Goal: Leave review/rating: Share an evaluation or opinion about a product, service, or content

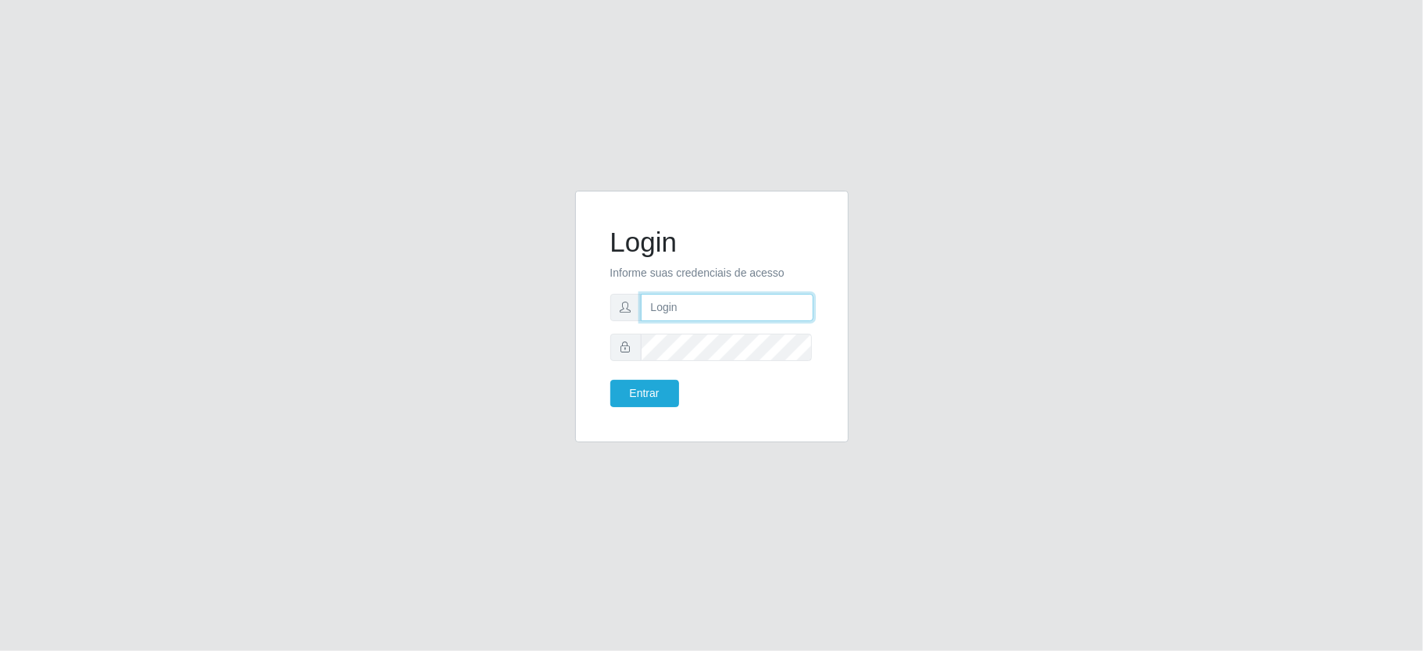
click at [667, 306] on input "text" at bounding box center [727, 307] width 173 height 27
type input "paulo@ideal"
click at [658, 387] on button "Entrar" at bounding box center [644, 393] width 69 height 27
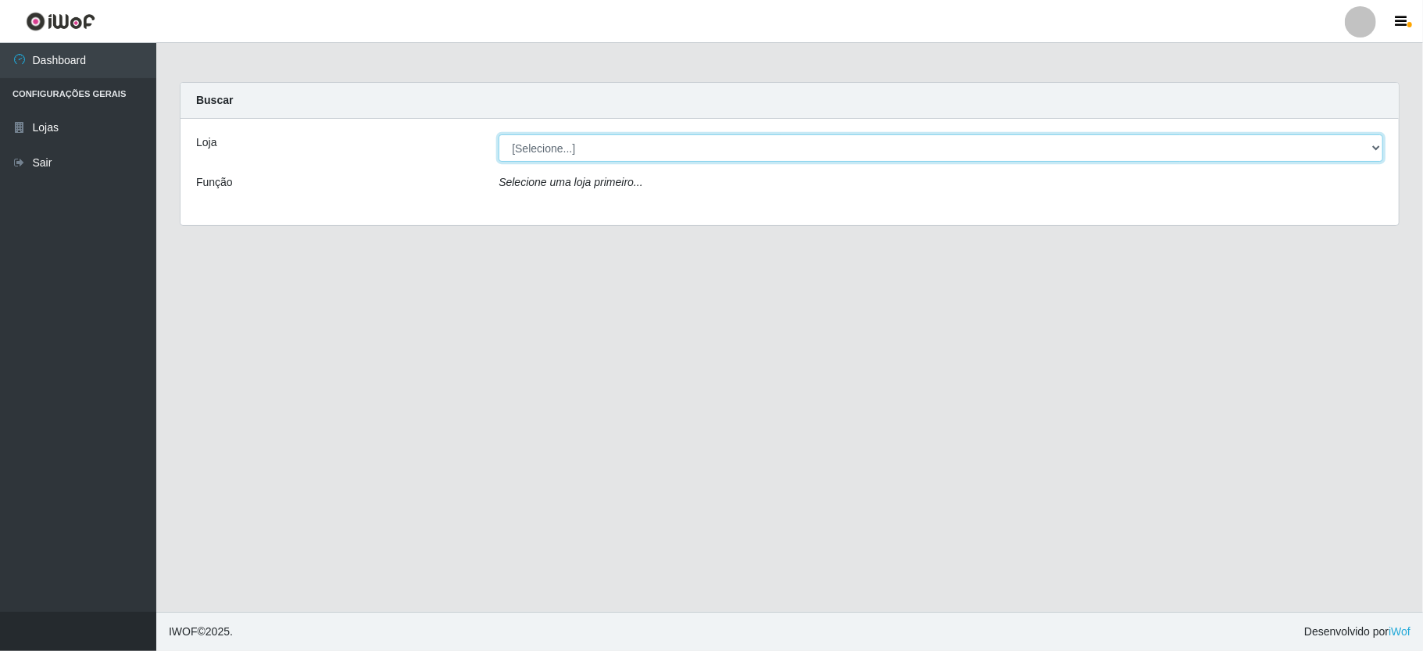
click at [591, 144] on select "[Selecione...] Ideal - Conceição" at bounding box center [940, 147] width 884 height 27
select select "231"
click at [498, 134] on select "[Selecione...] Ideal - Conceição" at bounding box center [940, 147] width 884 height 27
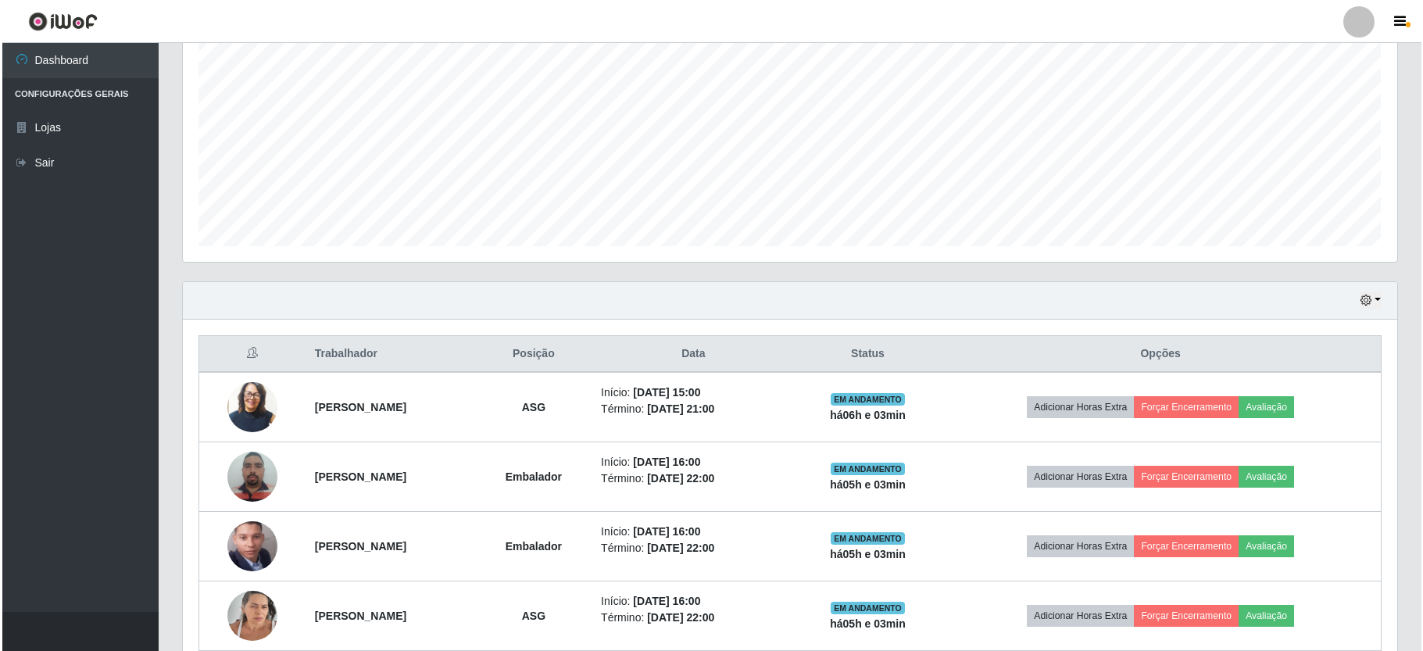
scroll to position [391, 0]
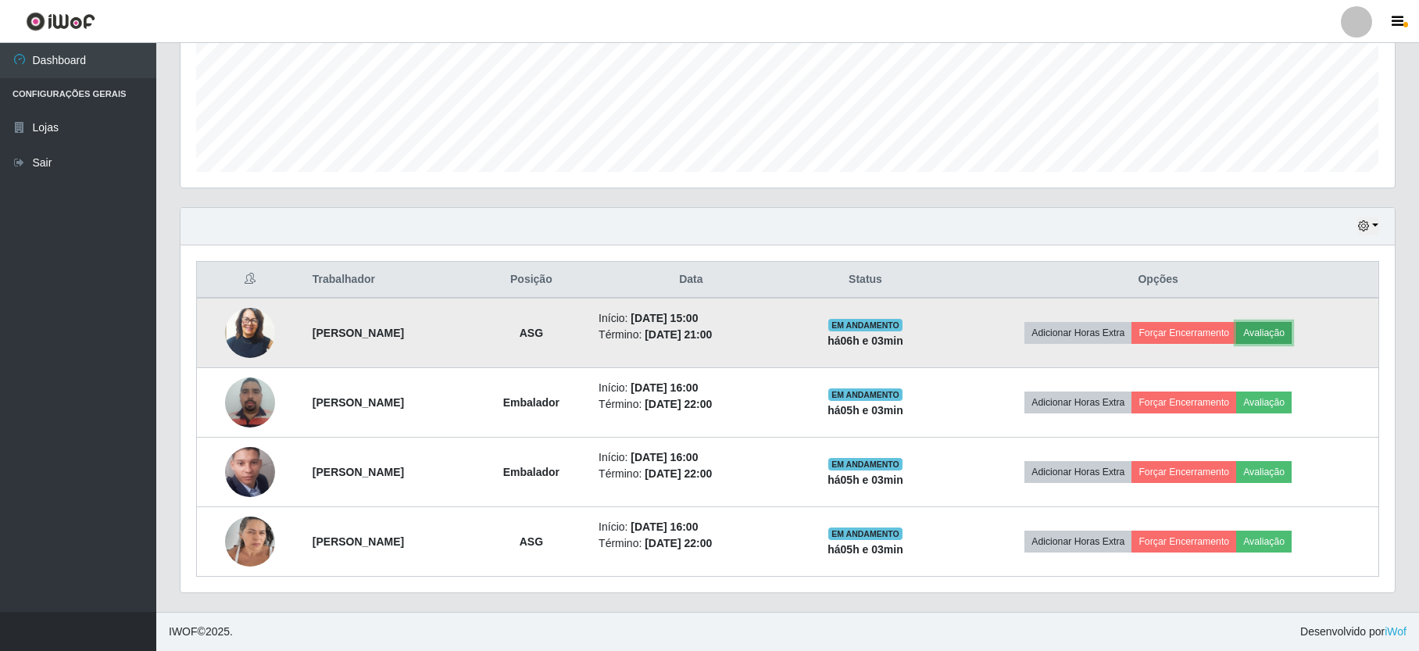
click at [1291, 328] on button "Avaliação" at bounding box center [1263, 333] width 55 height 22
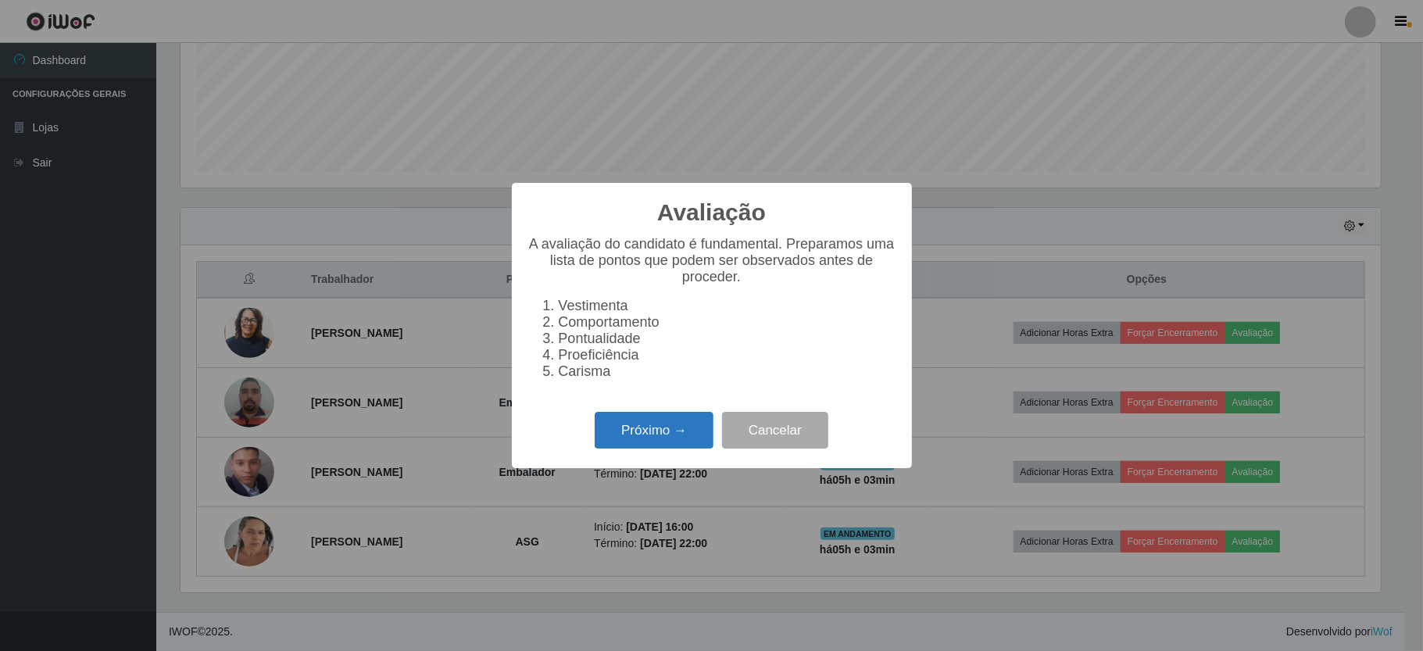
click at [684, 428] on button "Próximo →" at bounding box center [653, 430] width 119 height 37
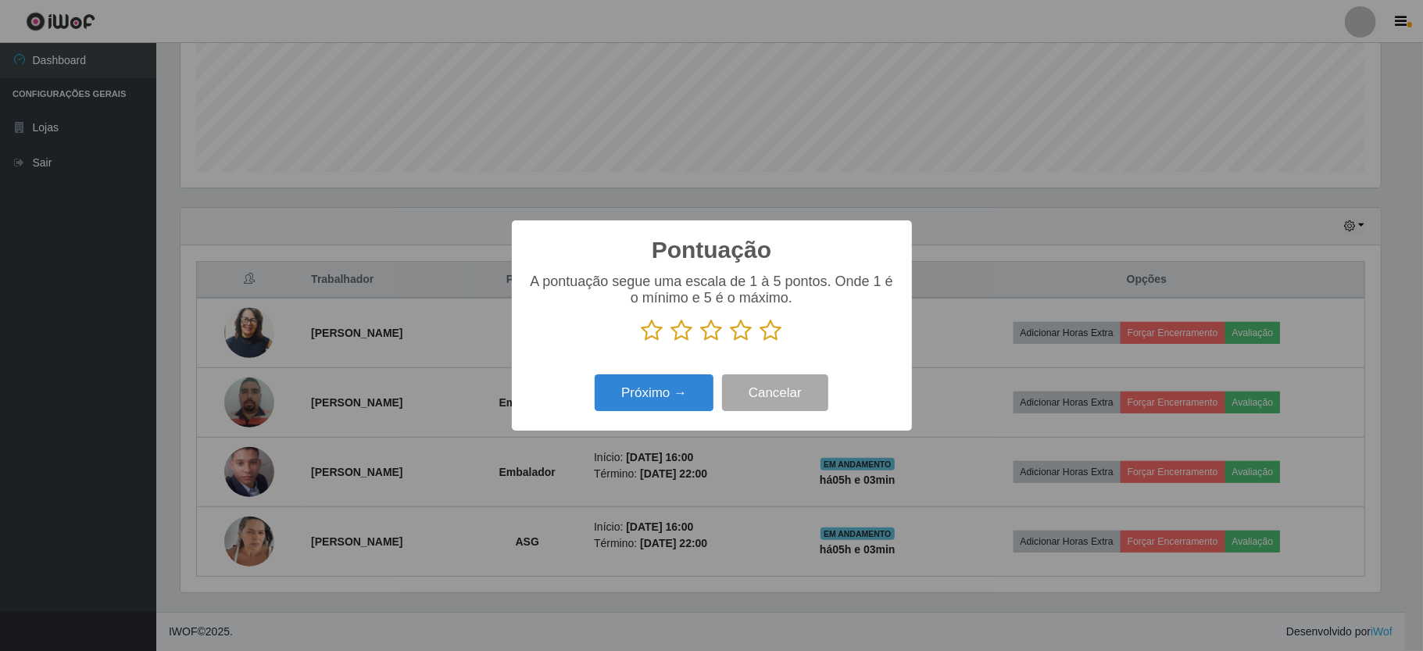
click at [747, 330] on icon at bounding box center [741, 330] width 22 height 23
click at [730, 342] on input "radio" at bounding box center [730, 342] width 0 height 0
click at [675, 389] on button "Próximo →" at bounding box center [653, 392] width 119 height 37
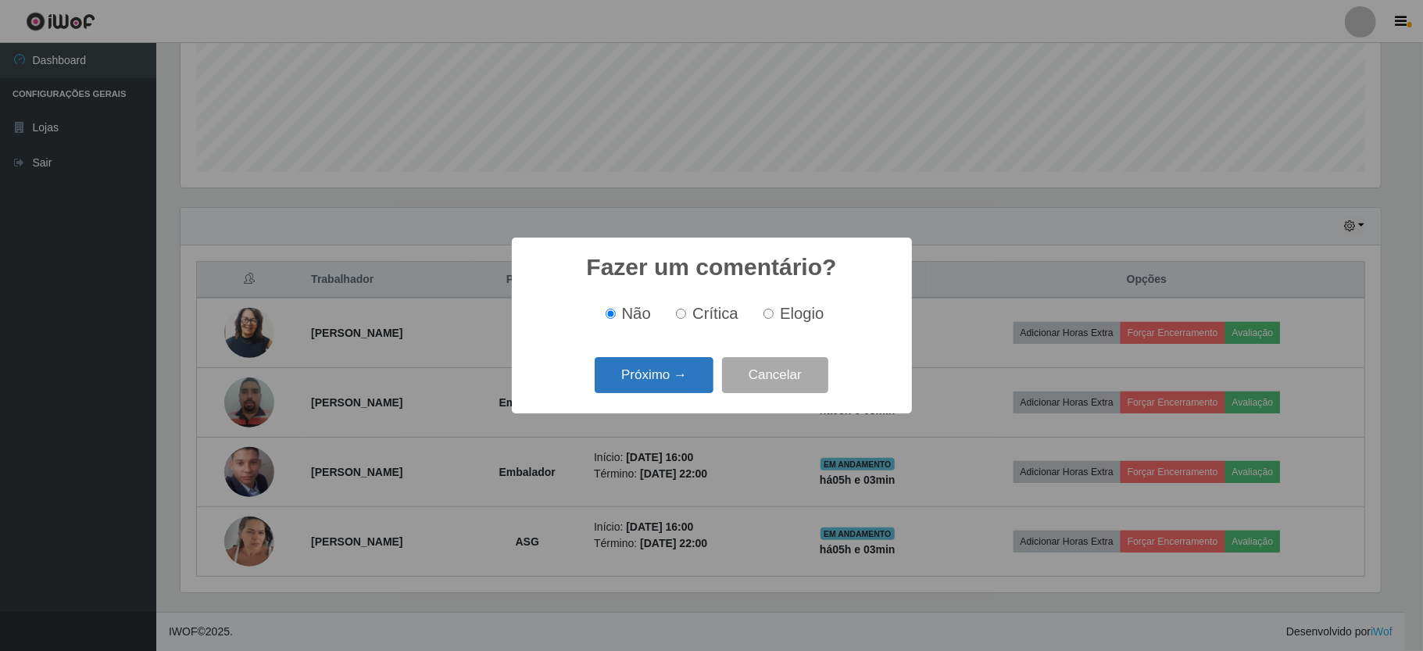
click at [678, 373] on button "Próximo →" at bounding box center [653, 375] width 119 height 37
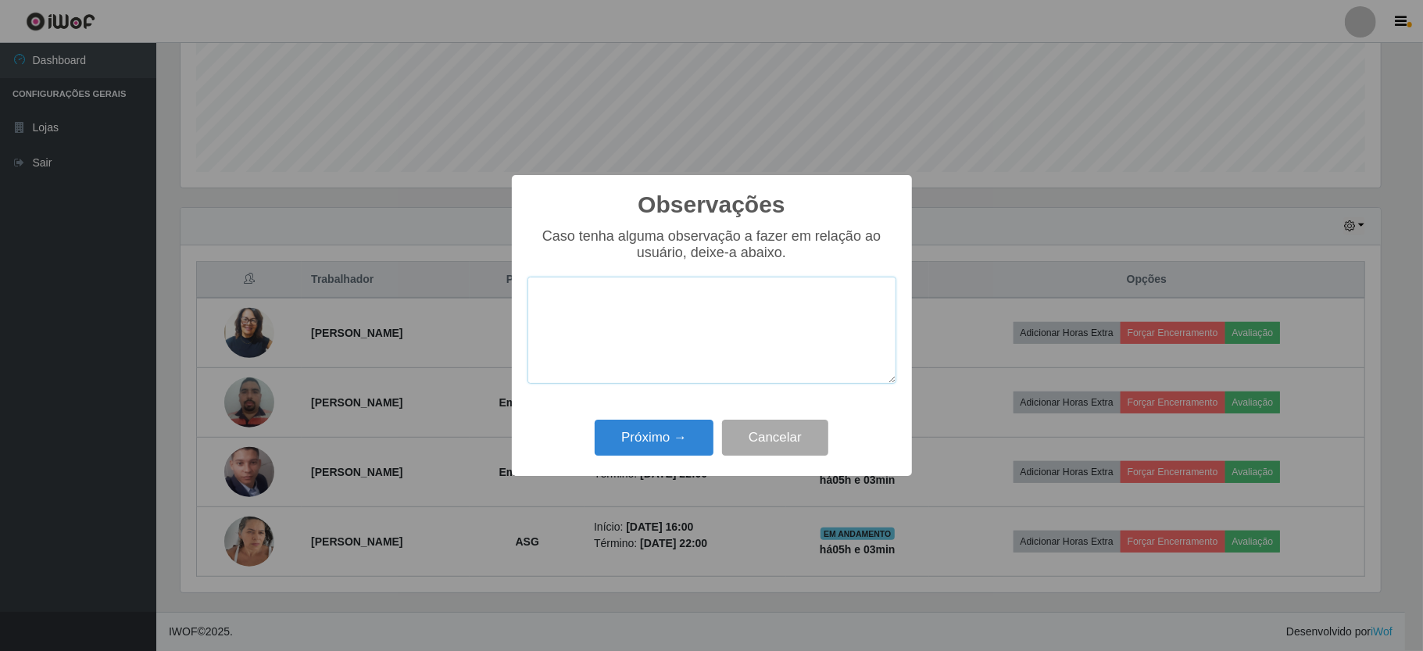
click at [684, 336] on textarea at bounding box center [711, 330] width 369 height 107
type textarea "BOM TRABALHO"
click at [662, 432] on button "Próximo →" at bounding box center [653, 438] width 119 height 37
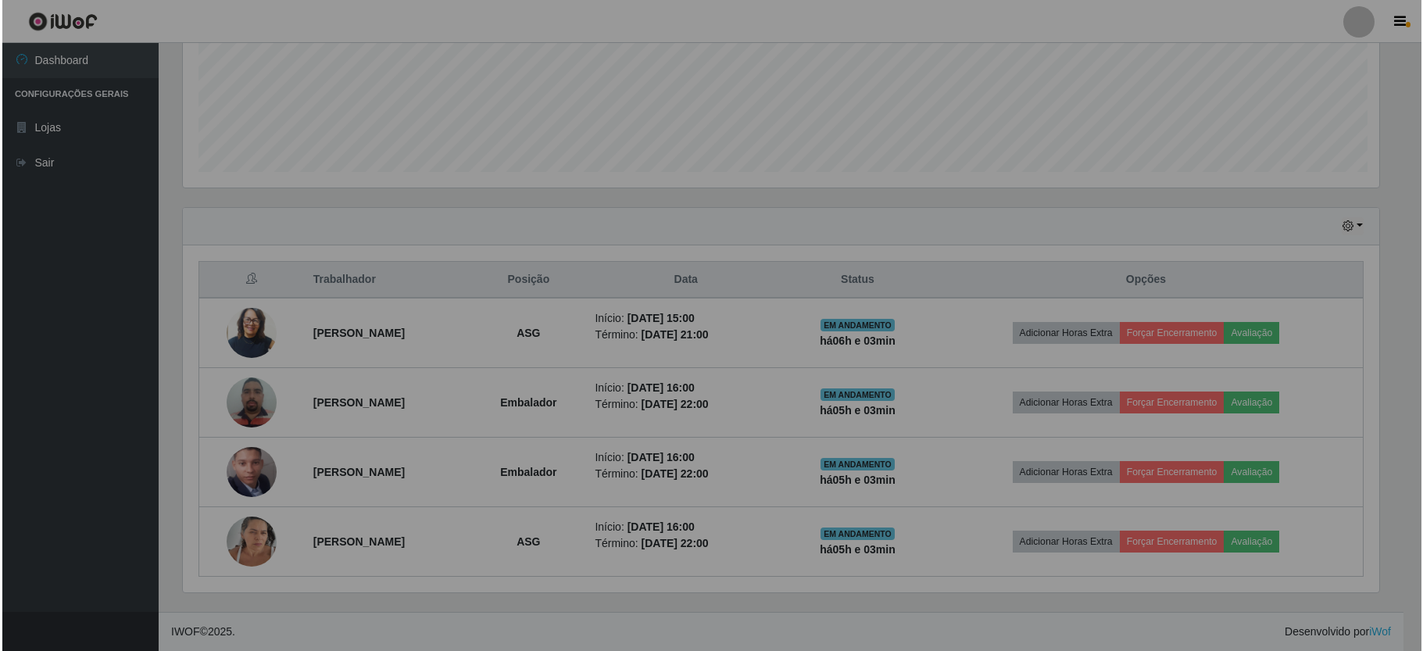
scroll to position [325, 1213]
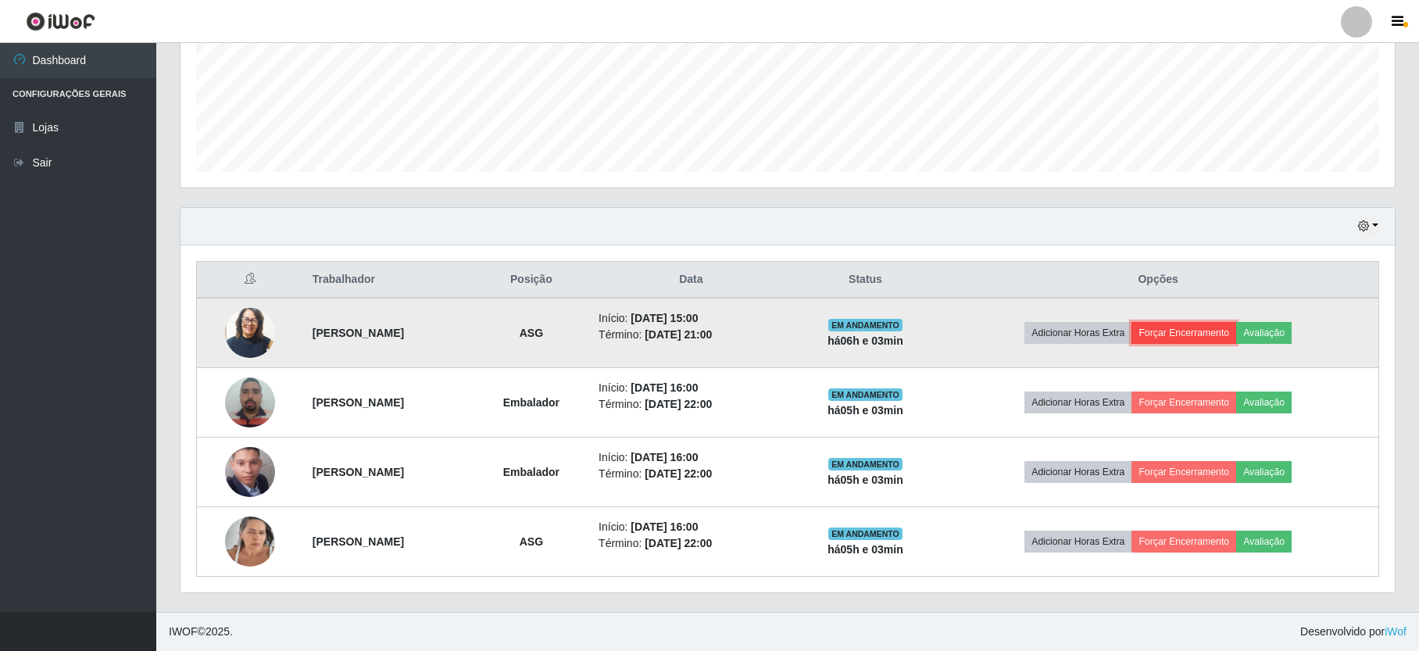
click at [1180, 327] on button "Forçar Encerramento" at bounding box center [1183, 333] width 105 height 22
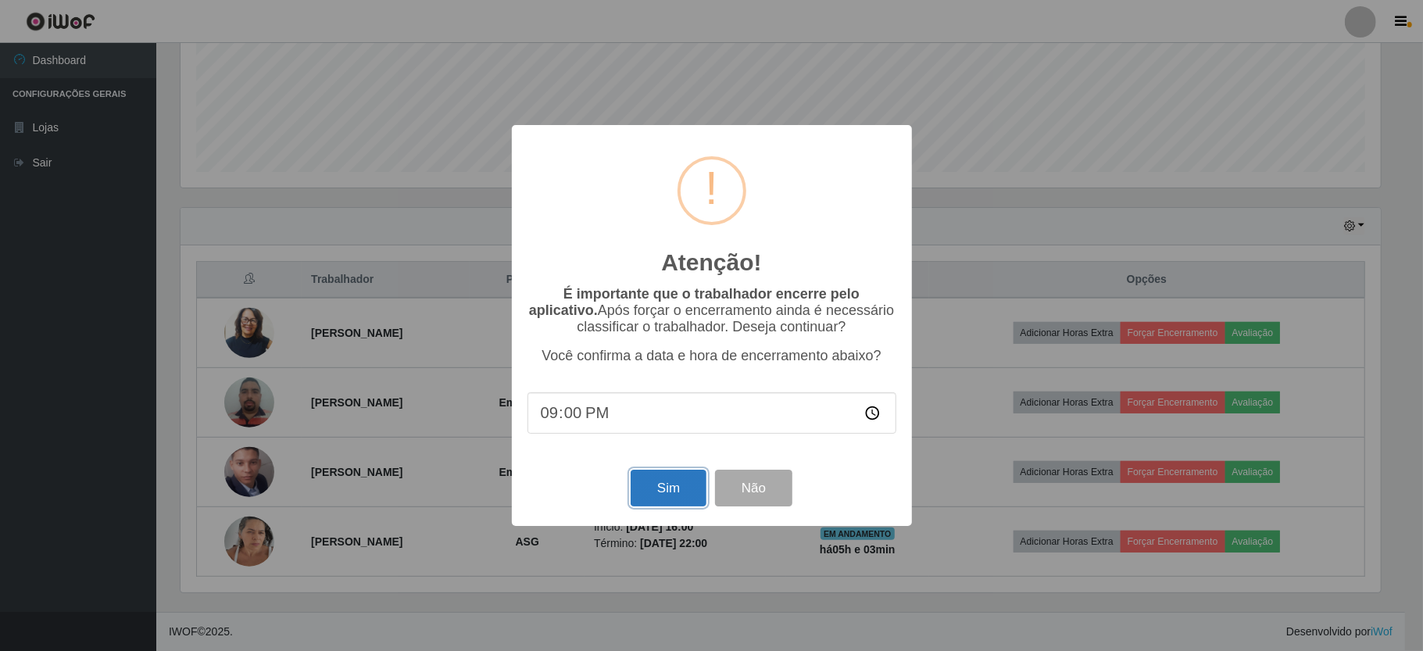
click at [684, 479] on button "Sim" at bounding box center [668, 487] width 76 height 37
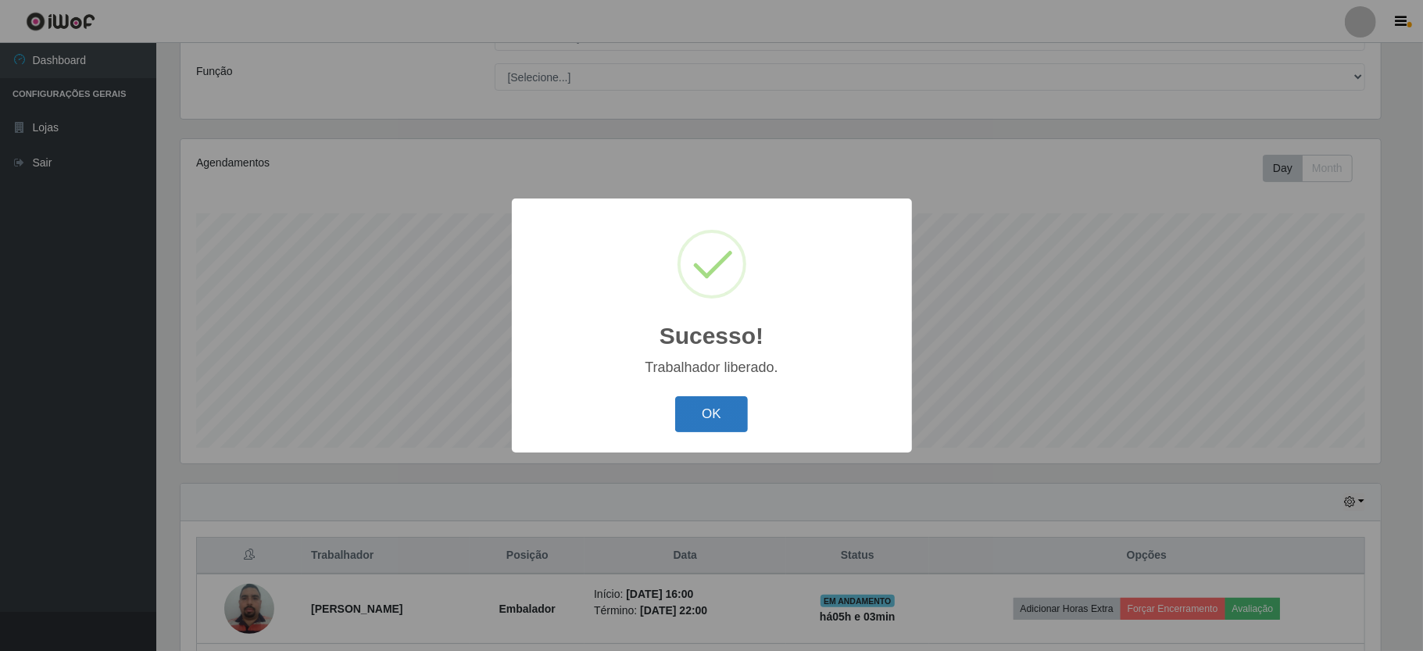
click at [701, 407] on button "OK" at bounding box center [711, 414] width 73 height 37
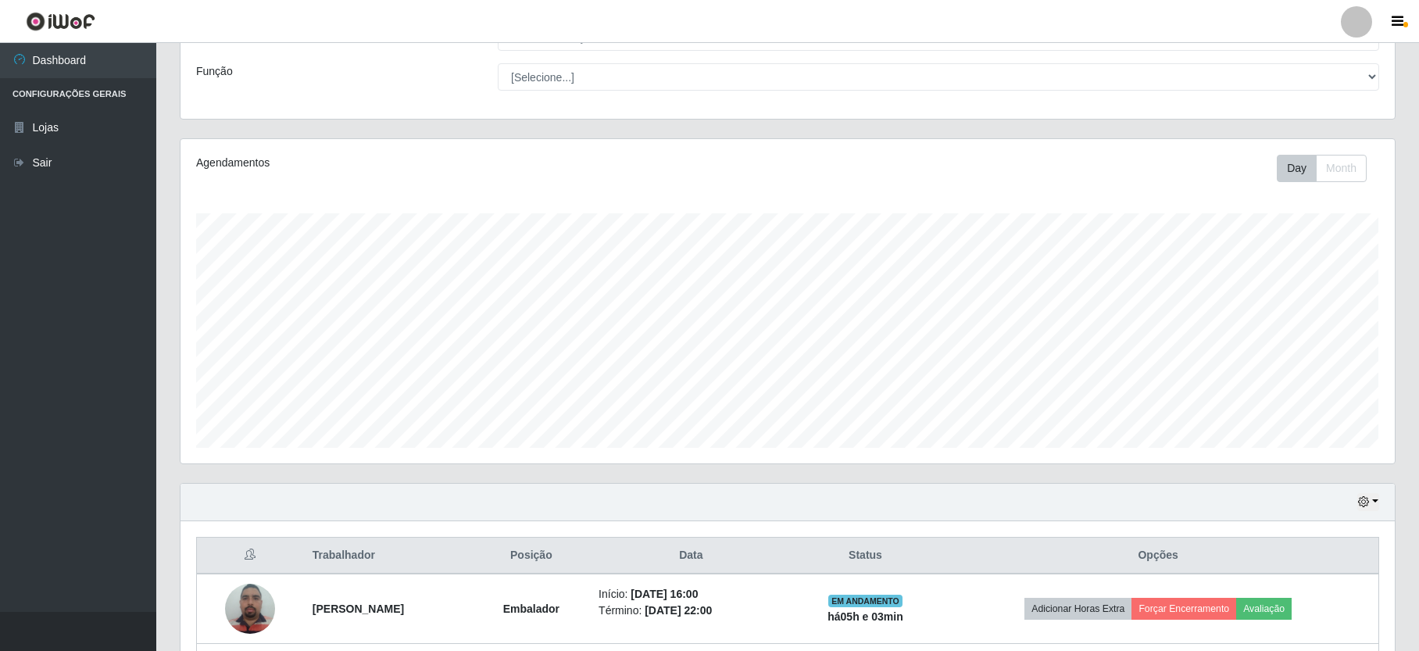
scroll to position [320, 0]
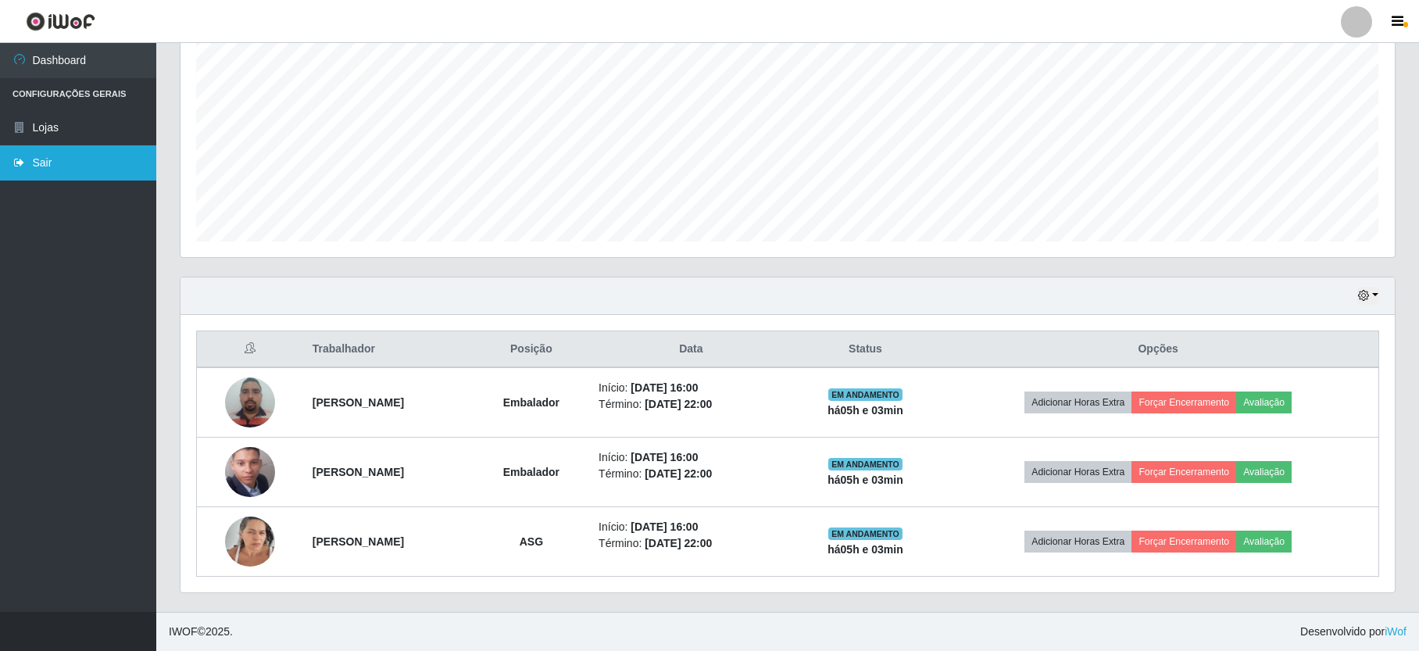
click at [66, 153] on link "Sair" at bounding box center [78, 162] width 156 height 35
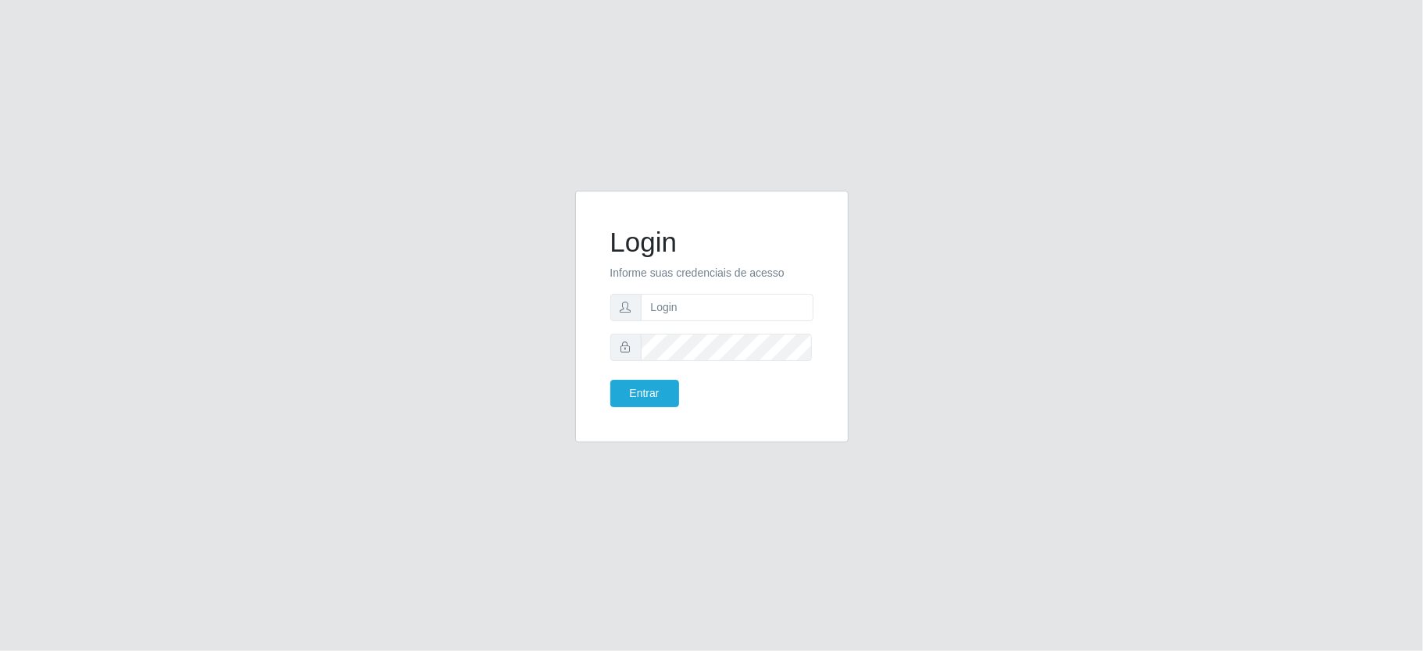
click at [597, 262] on div "Login Informe suas credenciais de acesso Entrar" at bounding box center [711, 316] width 234 height 212
